Goal: Task Accomplishment & Management: Use online tool/utility

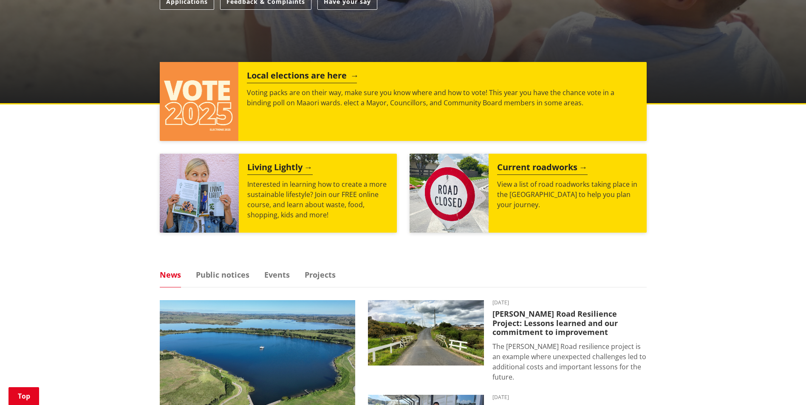
scroll to position [382, 0]
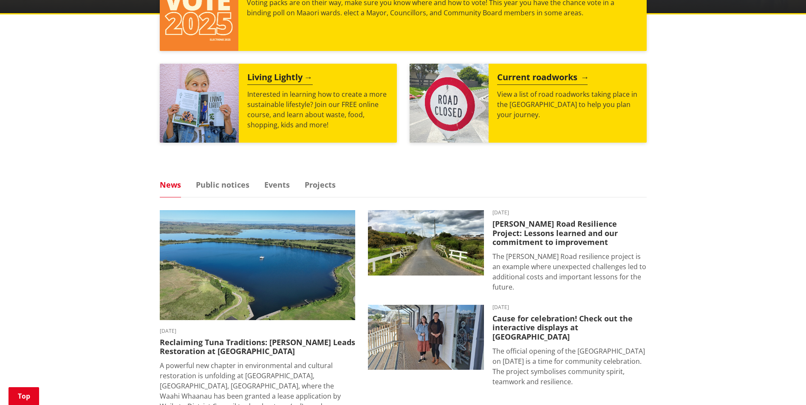
click at [550, 79] on h2 "Current roadworks" at bounding box center [542, 78] width 90 height 13
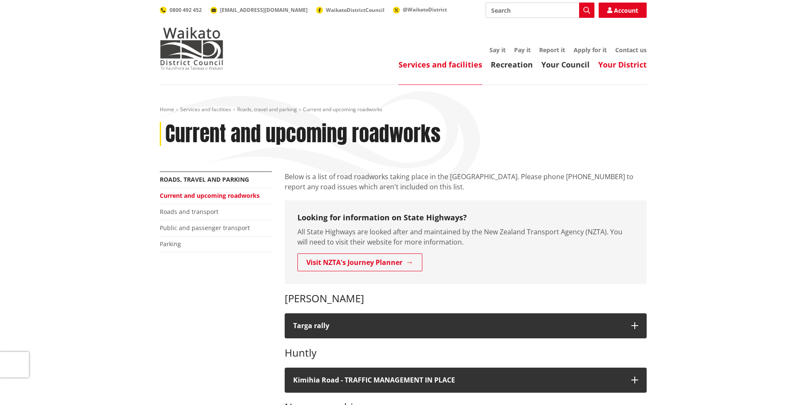
click at [621, 62] on link "Your District" at bounding box center [622, 64] width 48 height 10
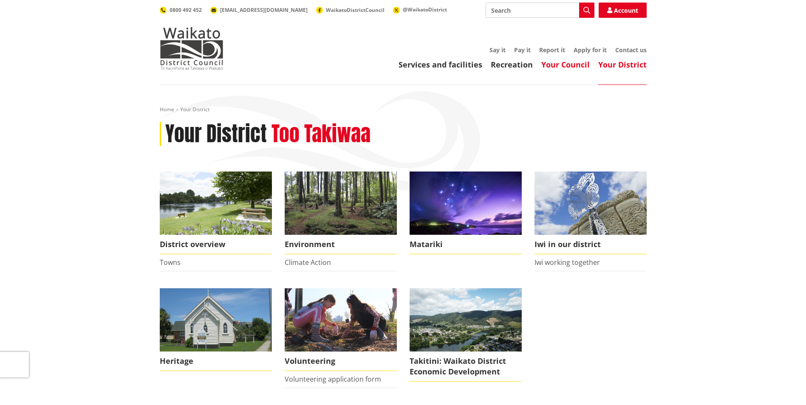
click at [575, 66] on link "Your Council" at bounding box center [565, 64] width 48 height 10
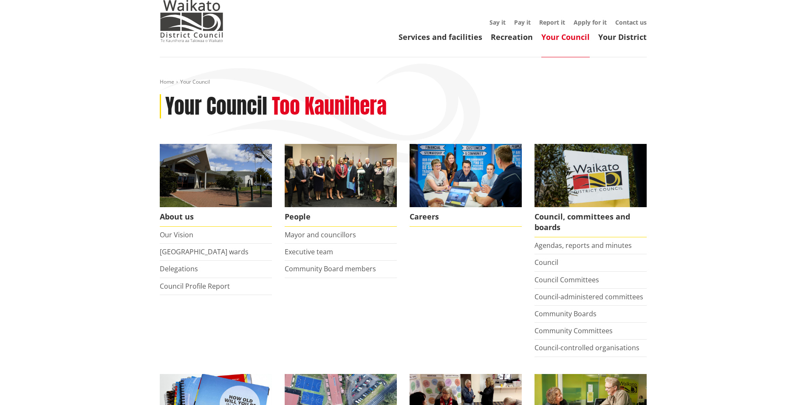
scroll to position [42, 0]
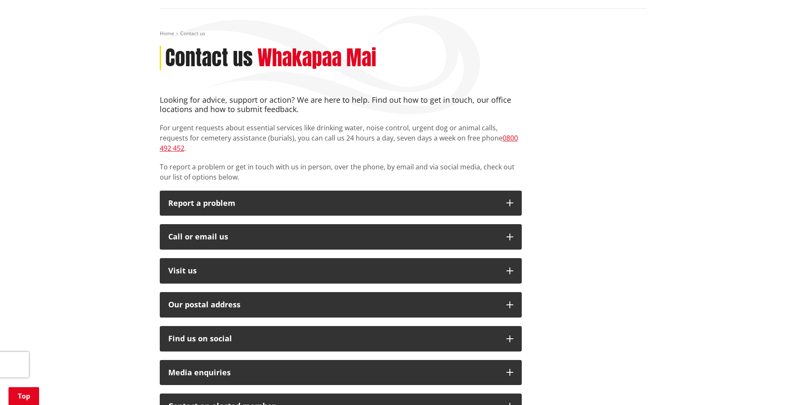
scroll to position [127, 0]
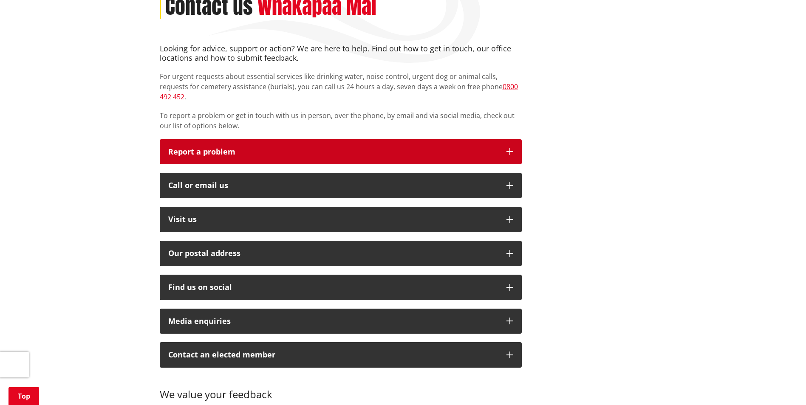
click at [508, 148] on icon "button" at bounding box center [509, 151] width 7 height 7
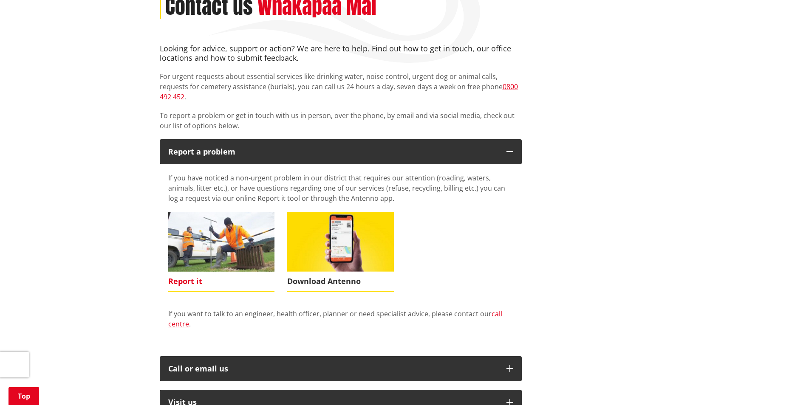
click at [189, 257] on img at bounding box center [221, 242] width 107 height 60
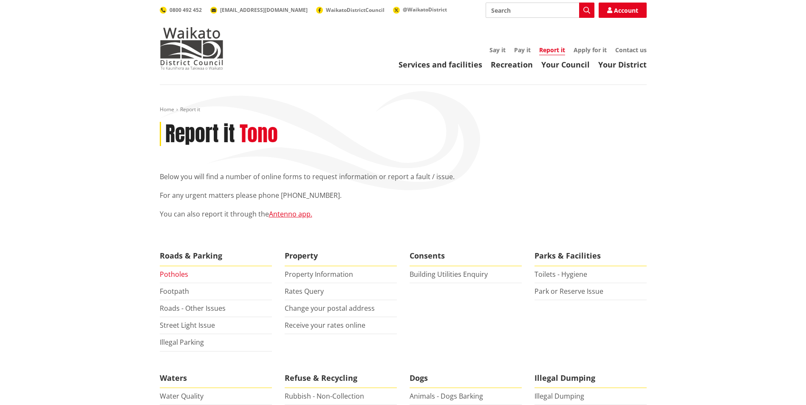
click at [172, 273] on link "Potholes" at bounding box center [174, 274] width 28 height 9
